Goal: Task Accomplishment & Management: Use online tool/utility

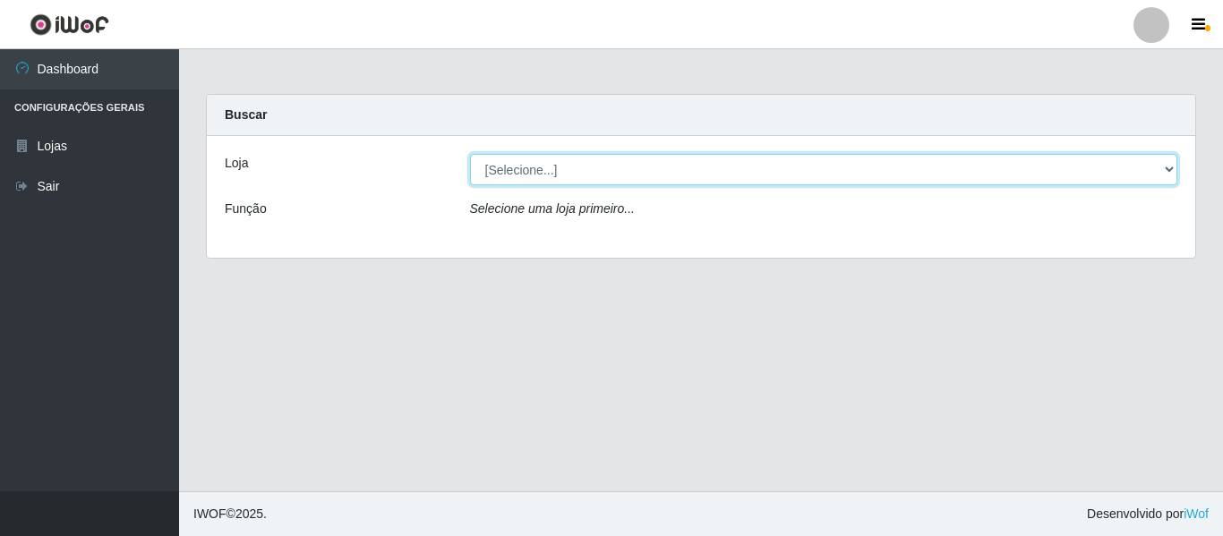
click at [818, 174] on select "[Selecione...] Hiper Queiroz - [GEOGRAPHIC_DATA]" at bounding box center [824, 169] width 708 height 31
select select "497"
click at [470, 154] on select "[Selecione...] Hiper Queiroz - [GEOGRAPHIC_DATA]" at bounding box center [824, 169] width 708 height 31
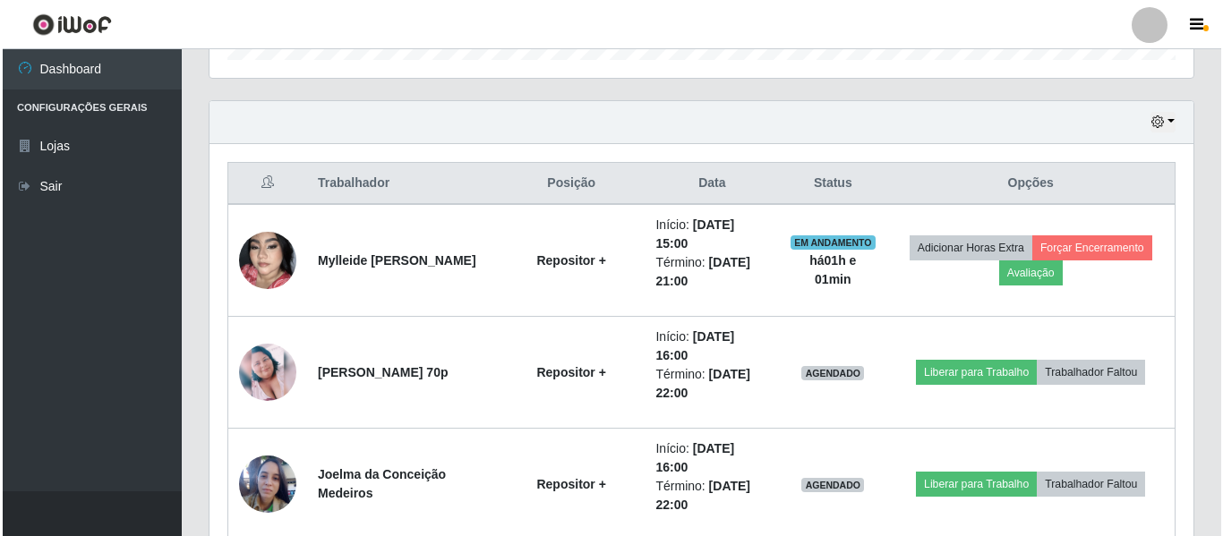
scroll to position [716, 0]
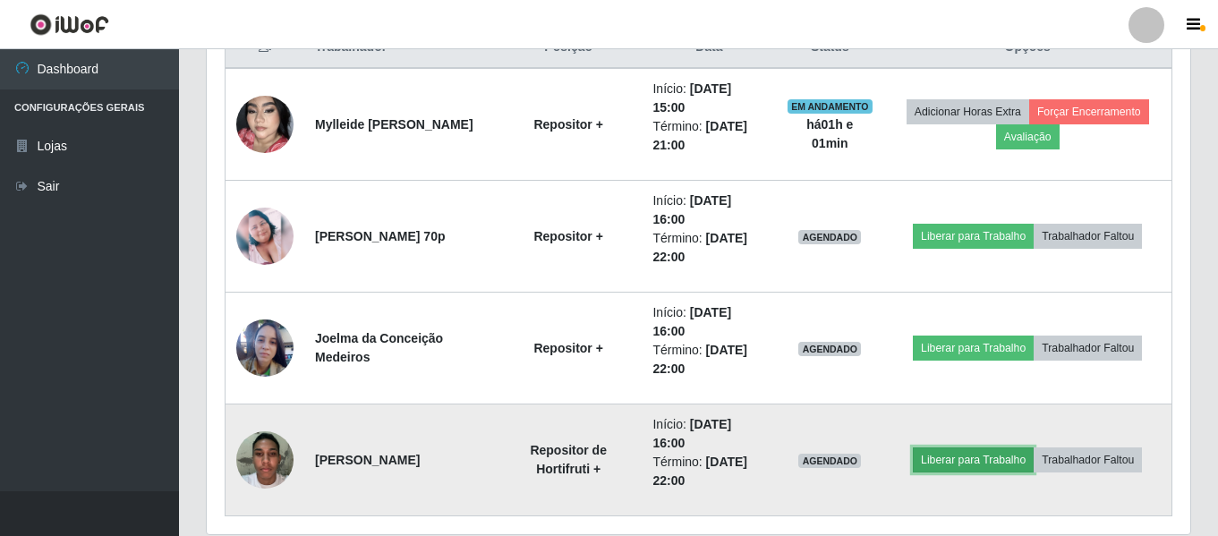
click at [983, 463] on button "Liberar para Trabalho" at bounding box center [973, 460] width 121 height 25
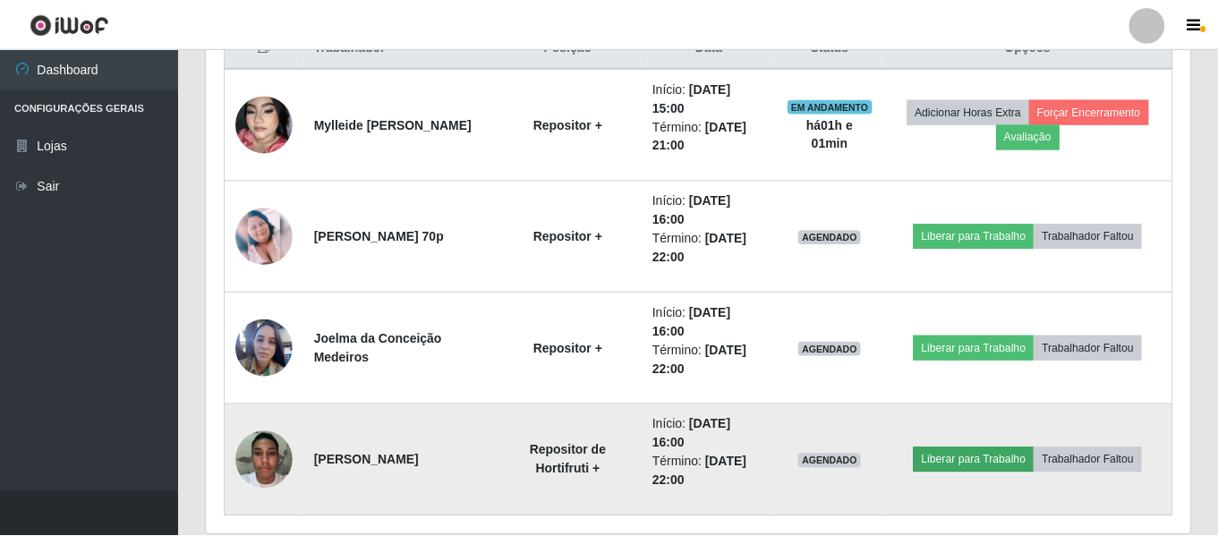
scroll to position [371, 975]
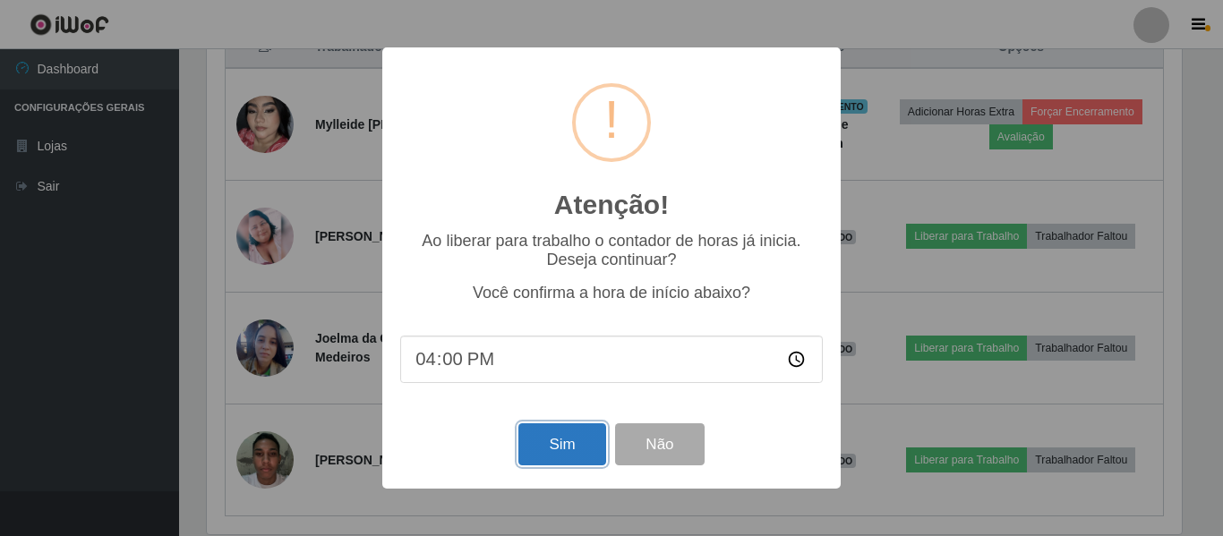
click at [580, 448] on button "Sim" at bounding box center [561, 444] width 87 height 42
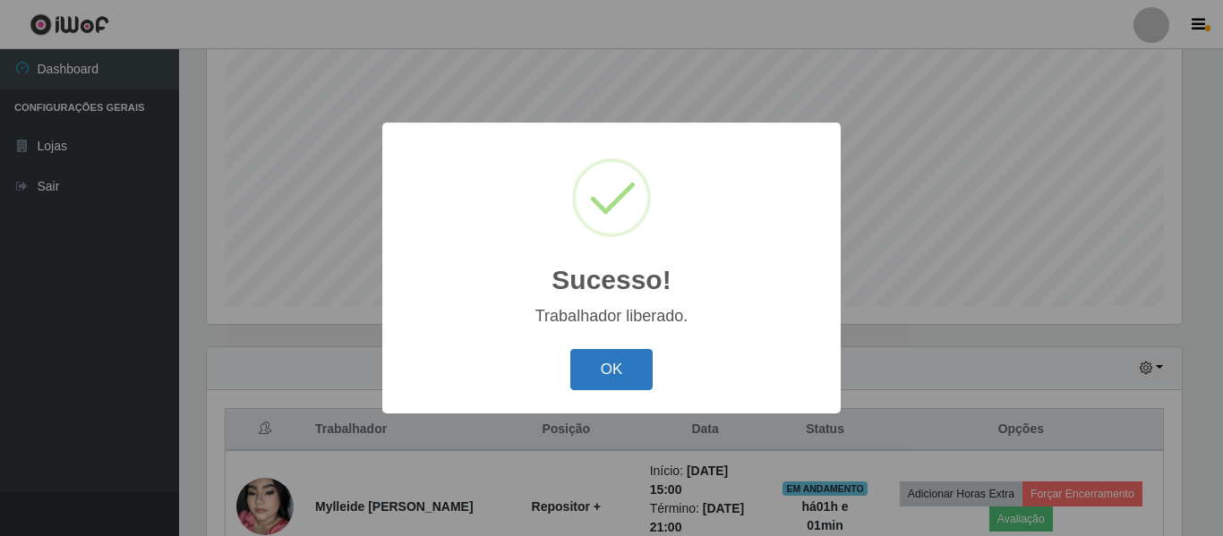
click at [621, 356] on button "OK" at bounding box center [611, 370] width 83 height 42
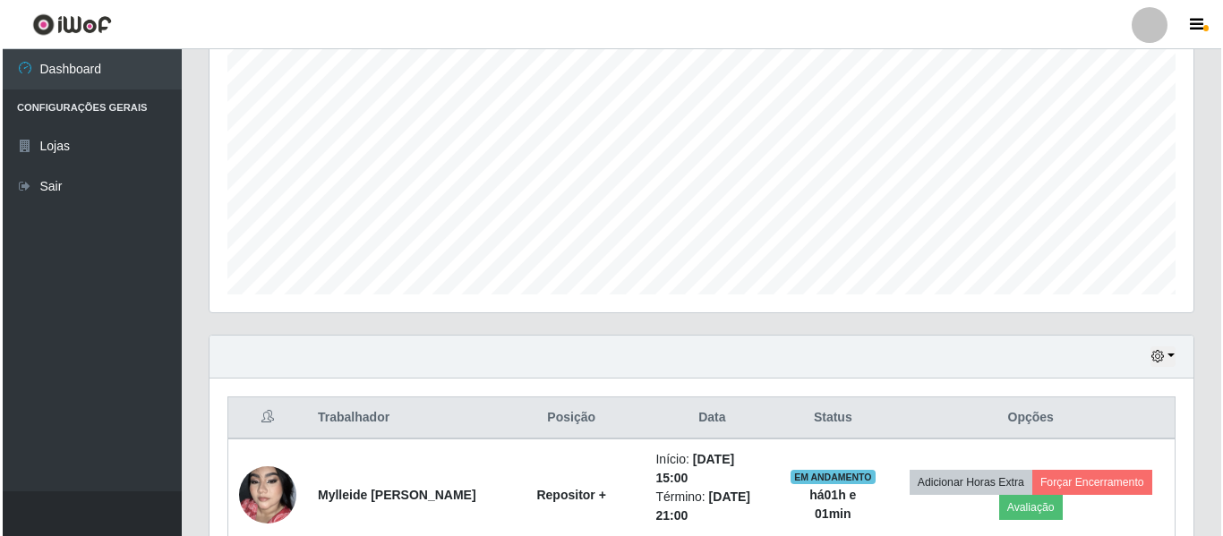
scroll to position [602, 0]
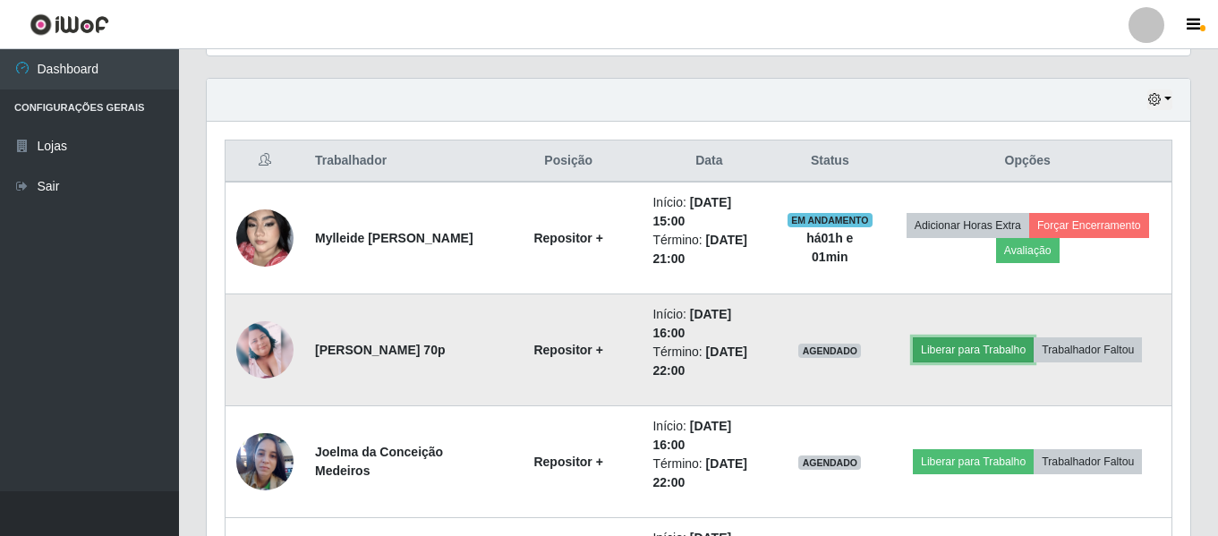
click at [978, 342] on button "Liberar para Trabalho" at bounding box center [973, 349] width 121 height 25
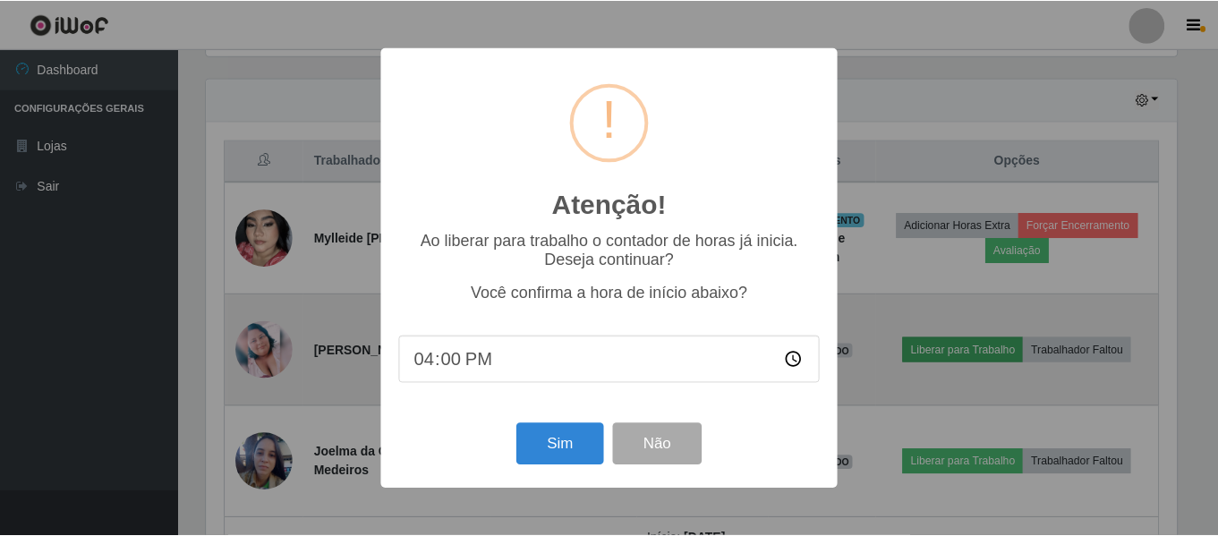
scroll to position [371, 975]
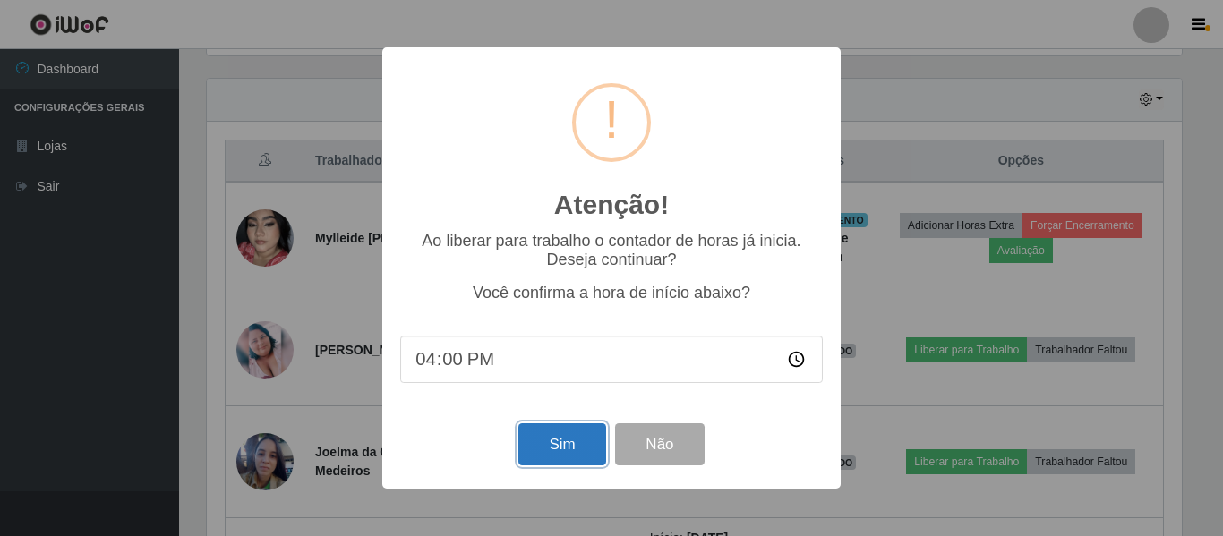
click at [534, 450] on button "Sim" at bounding box center [561, 444] width 87 height 42
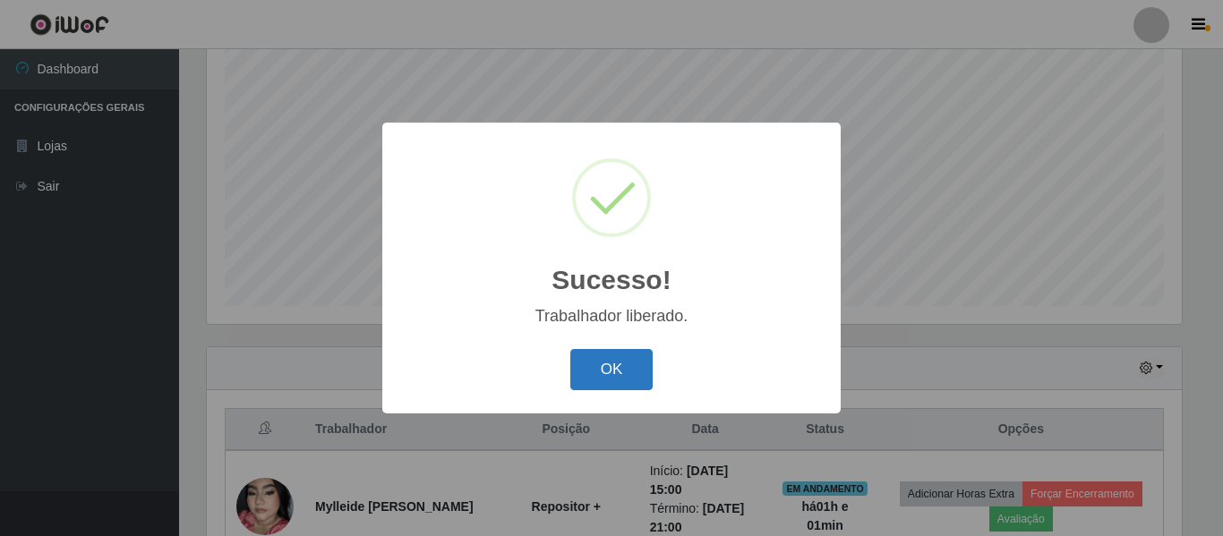
click at [634, 380] on button "OK" at bounding box center [611, 370] width 83 height 42
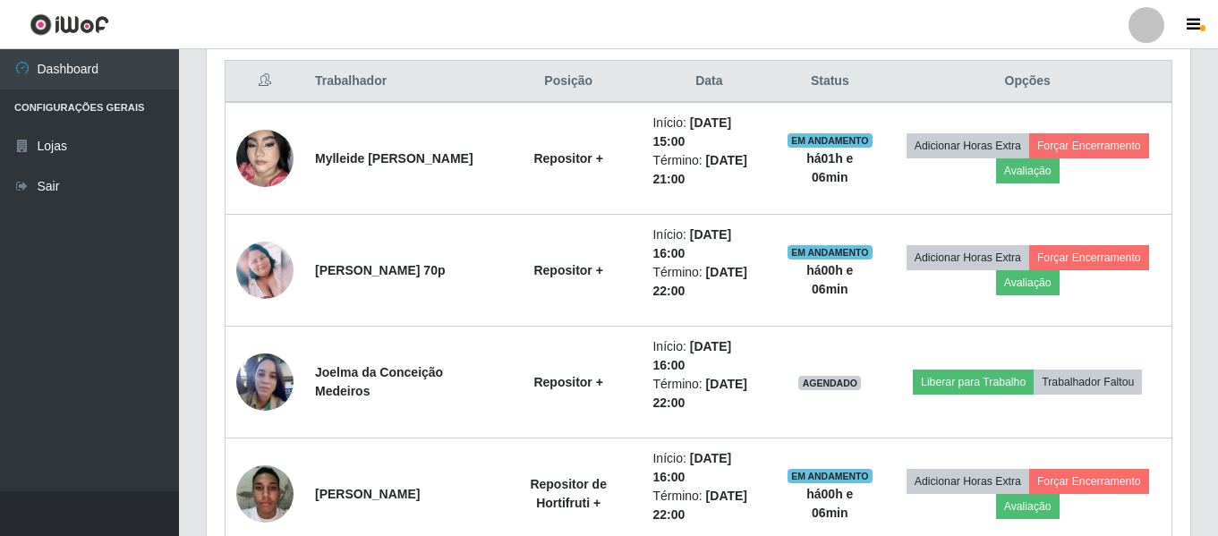
scroll to position [692, 0]
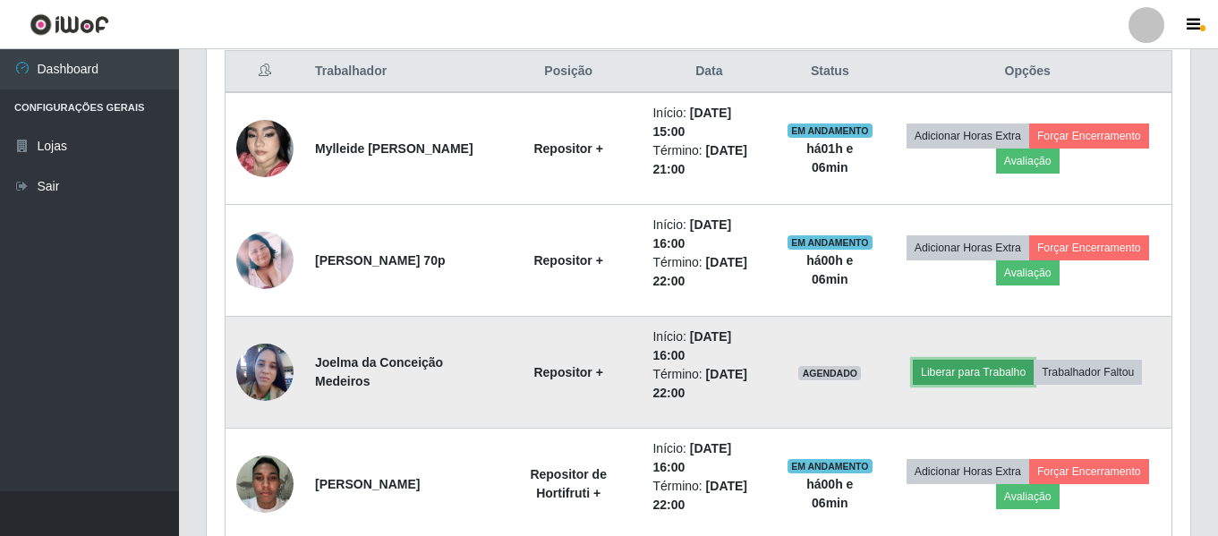
click at [965, 377] on button "Liberar para Trabalho" at bounding box center [973, 372] width 121 height 25
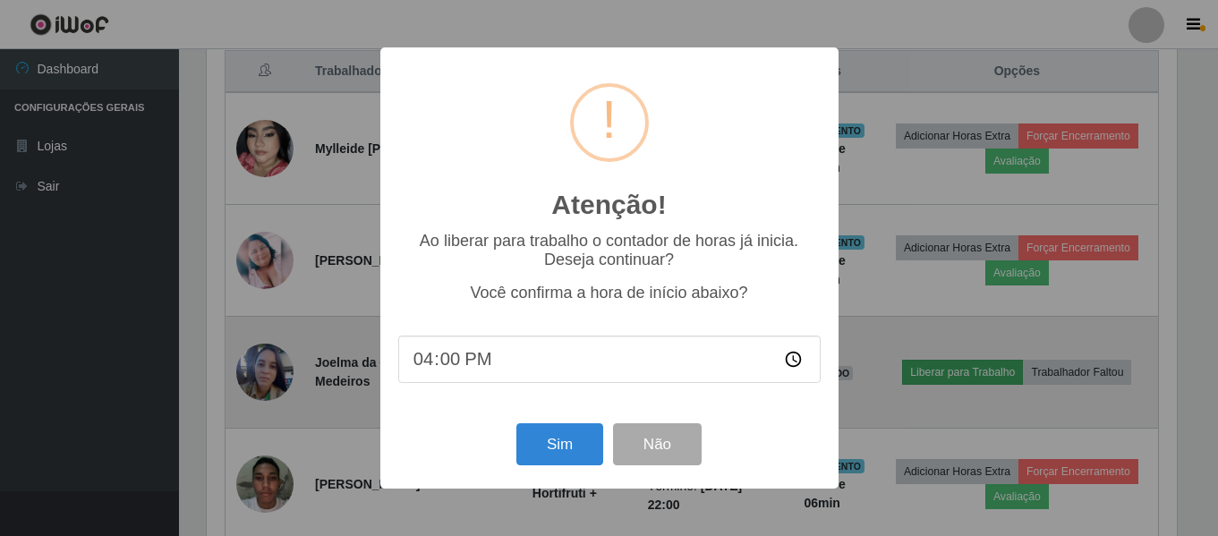
scroll to position [371, 975]
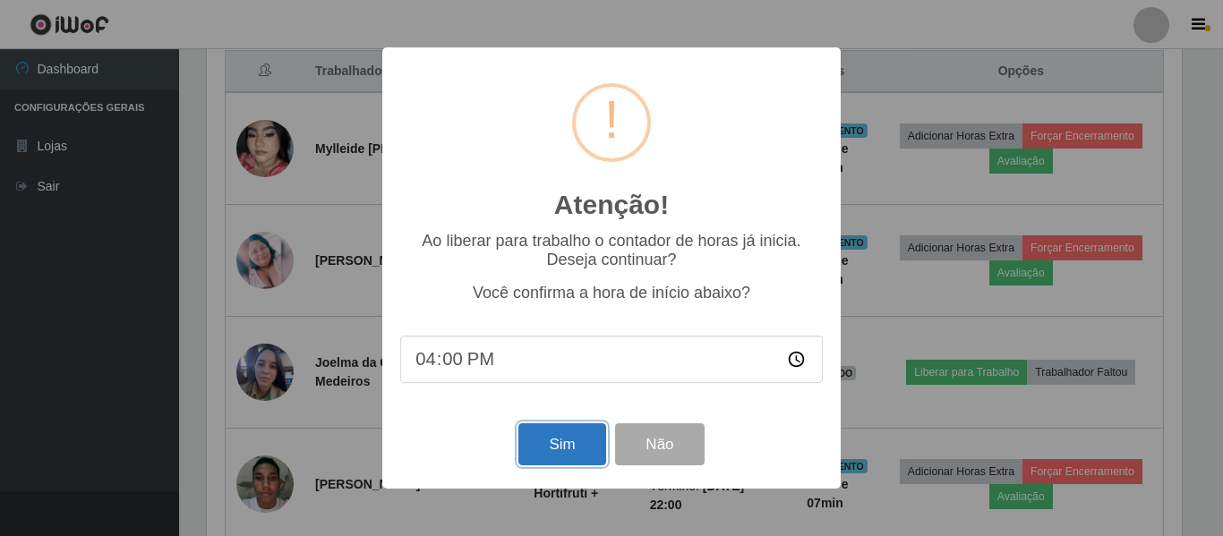
click at [547, 442] on button "Sim" at bounding box center [561, 444] width 87 height 42
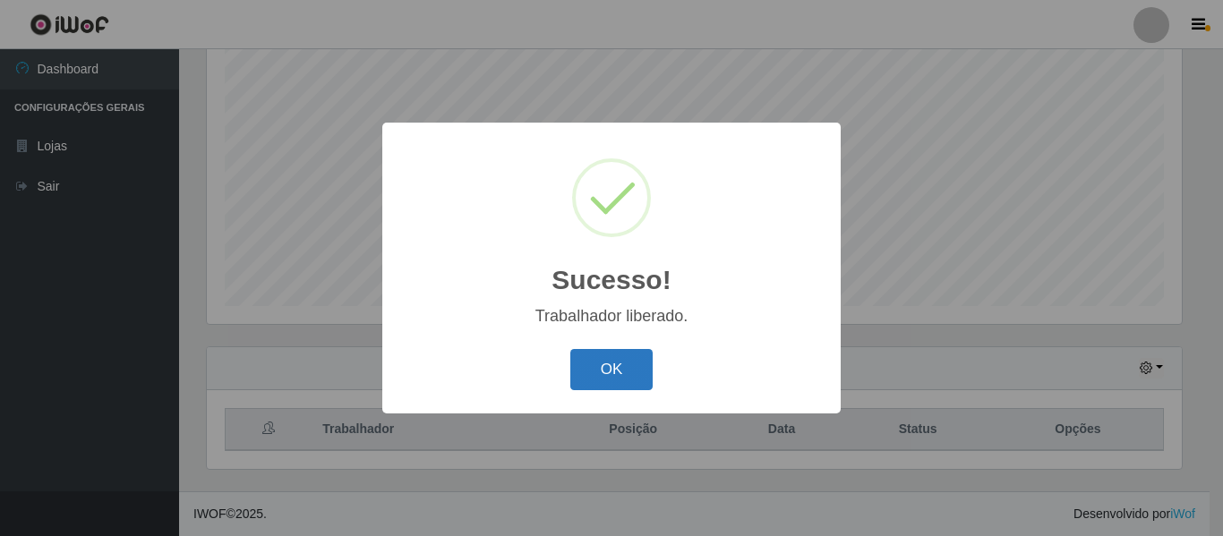
click at [583, 363] on button "OK" at bounding box center [611, 370] width 83 height 42
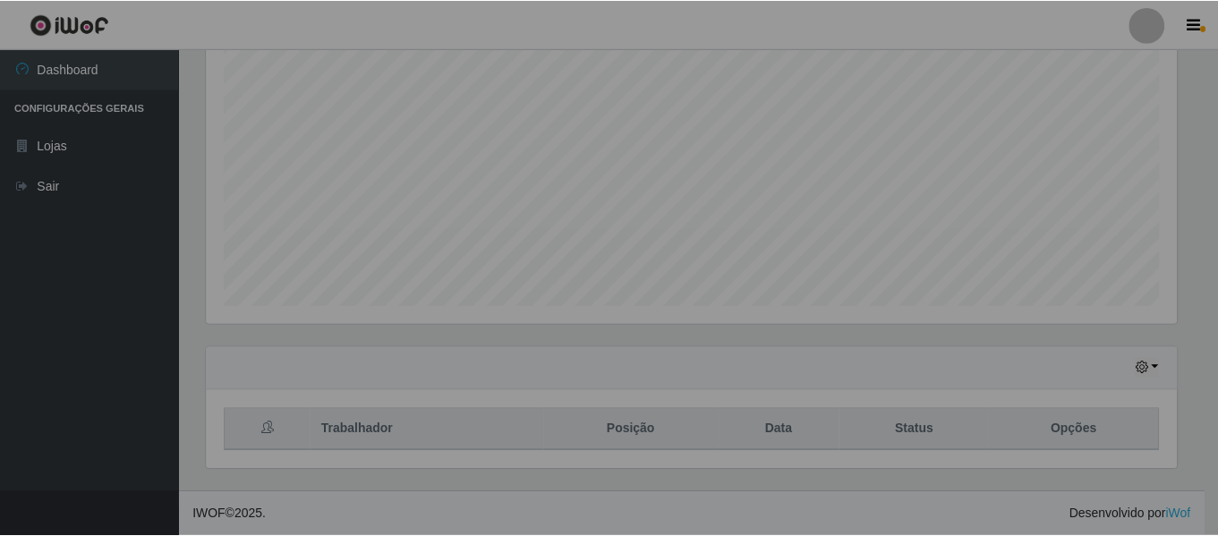
scroll to position [371, 984]
